Goal: Find specific page/section: Find specific page/section

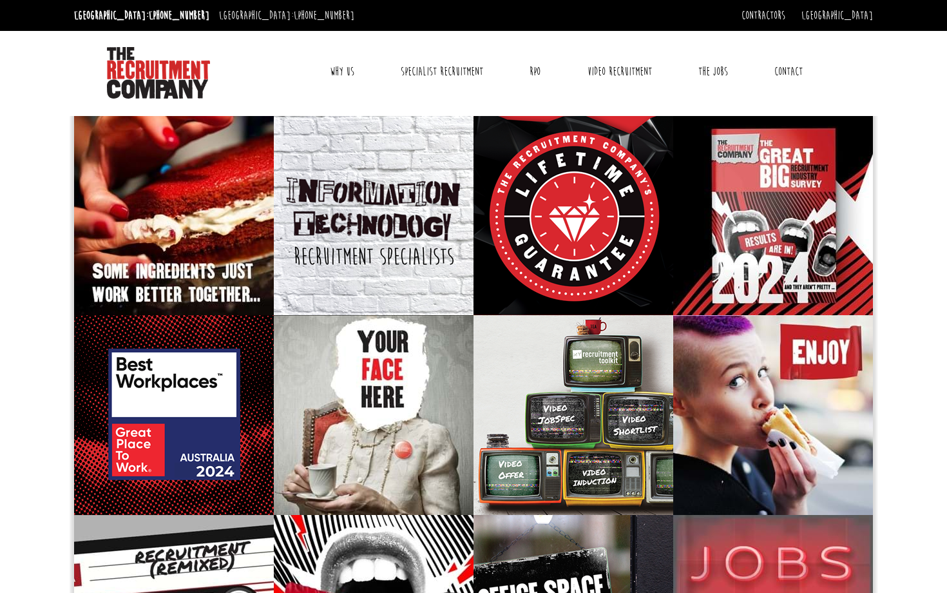
click at [796, 74] on link "Contact" at bounding box center [789, 71] width 48 height 32
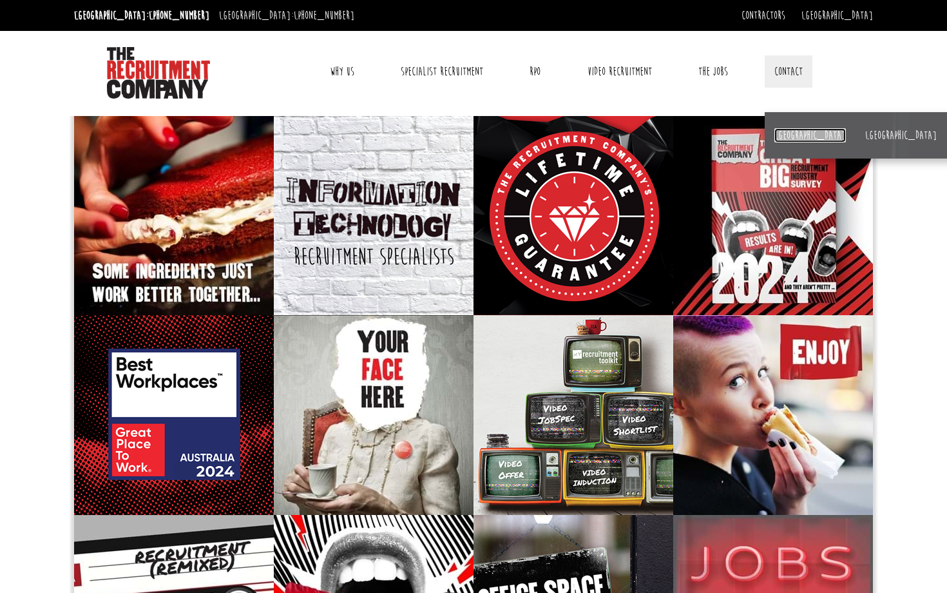
click at [780, 130] on link "[GEOGRAPHIC_DATA]" at bounding box center [810, 135] width 72 height 14
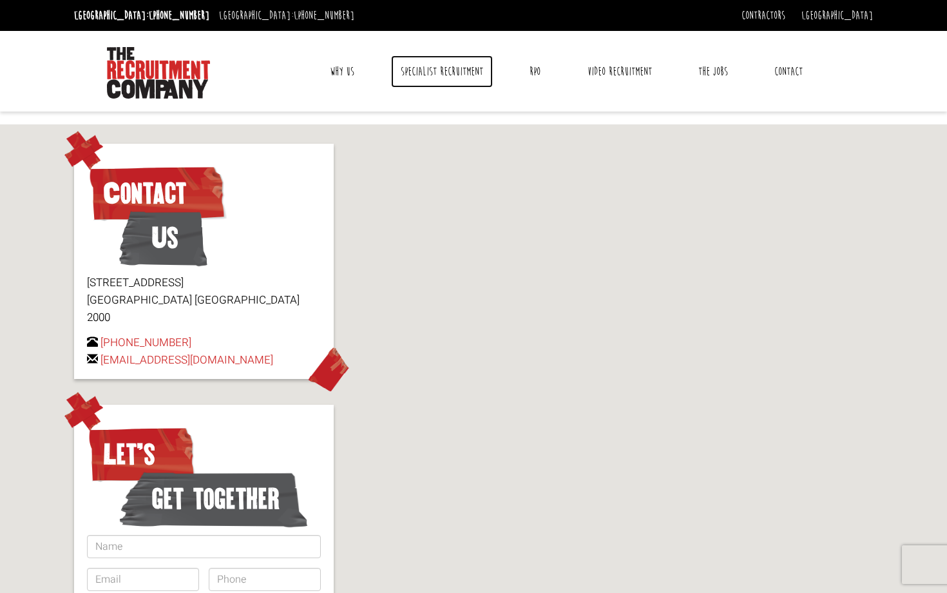
click at [458, 75] on link "Specialist Recruitment" at bounding box center [442, 71] width 102 height 32
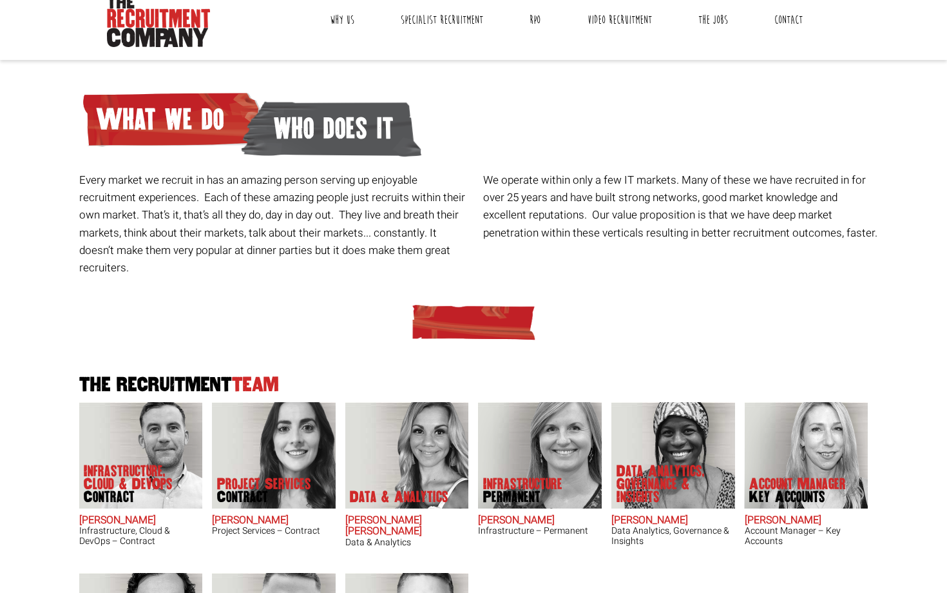
scroll to position [26, 0]
